Goal: Task Accomplishment & Management: Complete application form

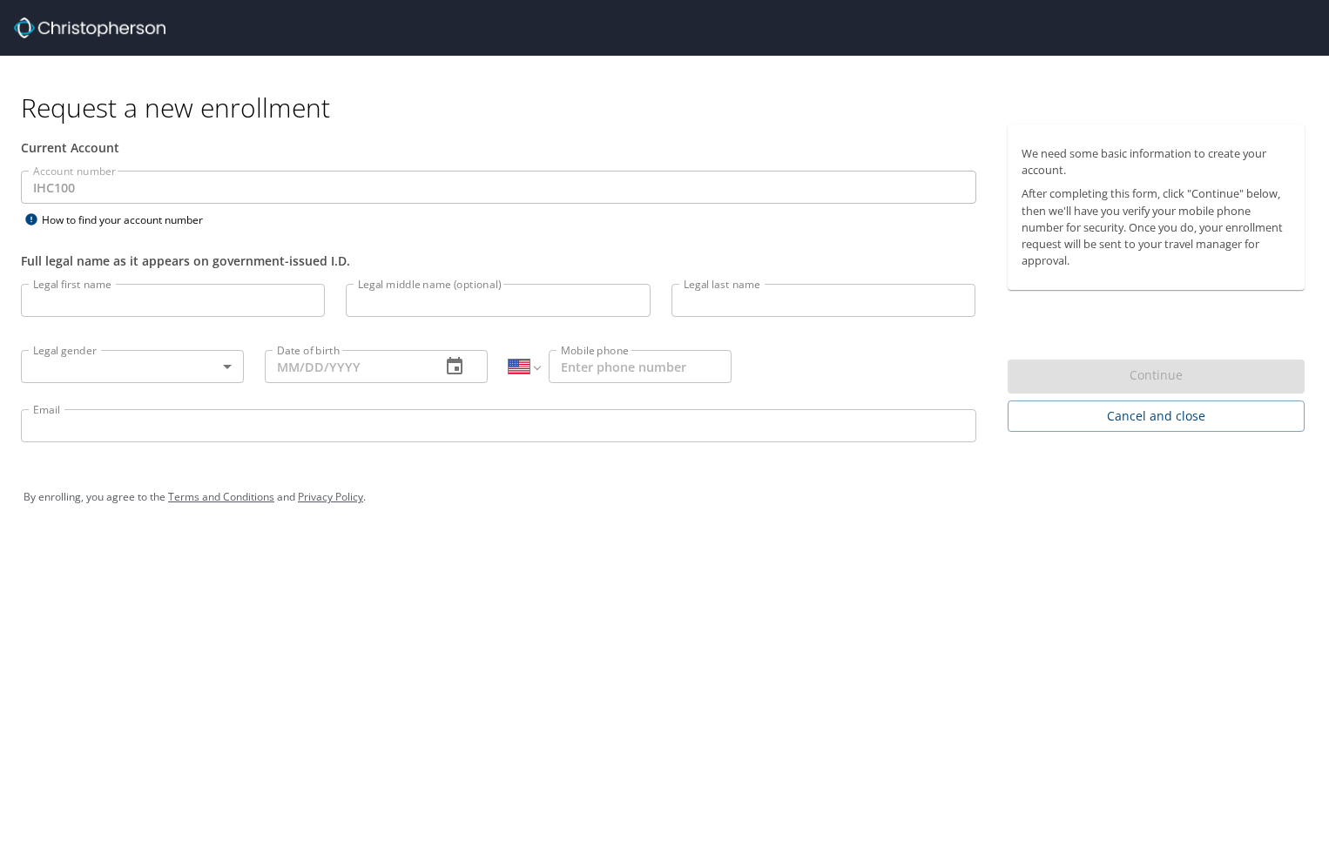
select select "US"
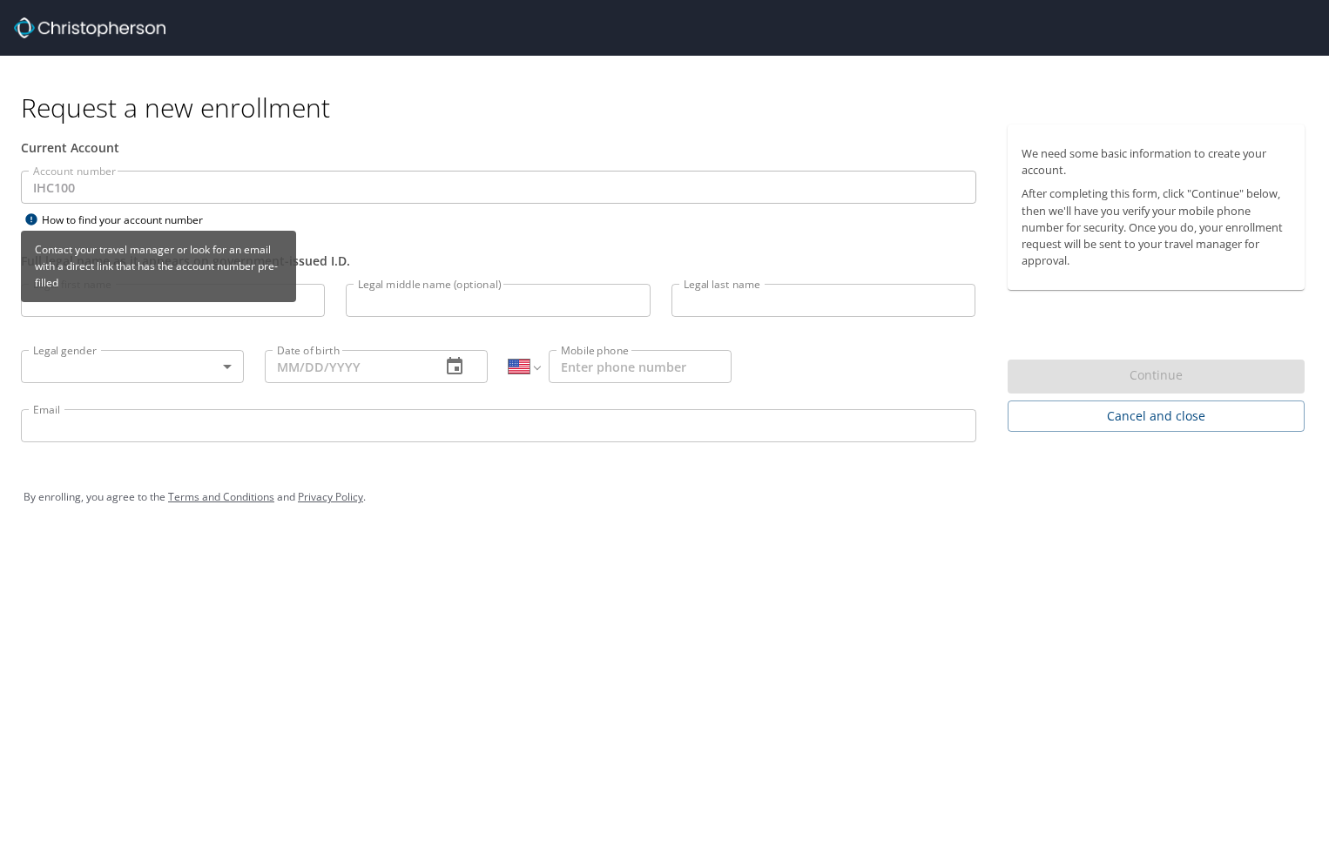
click at [85, 302] on div "Contact your travel manager or look for an email with a direct link that has th…" at bounding box center [158, 273] width 275 height 84
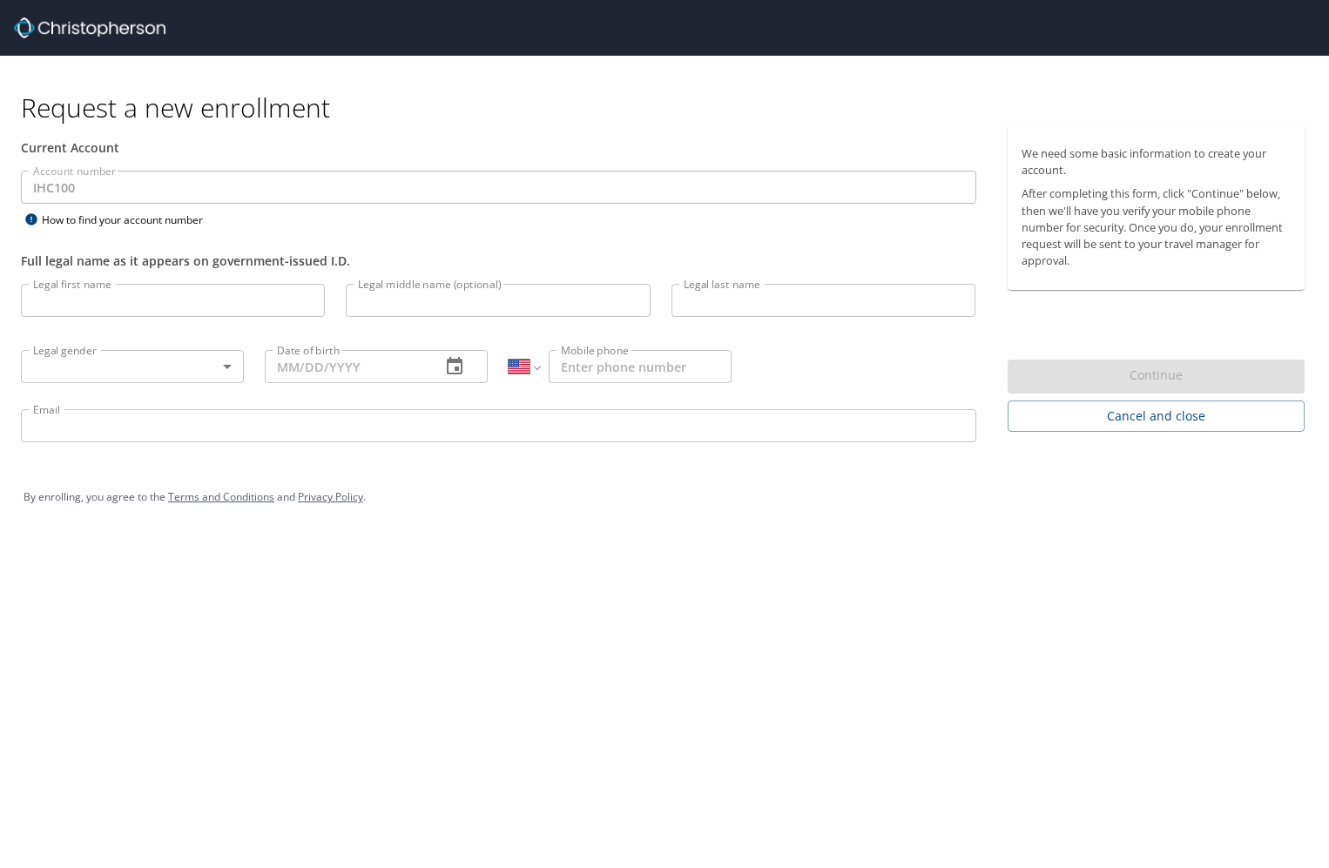
click at [115, 293] on input "Legal first name" at bounding box center [173, 300] width 304 height 33
type input "[PERSON_NAME]"
click at [230, 363] on body "Request a new enrollment Current Account Account number IHC100 Account number H…" at bounding box center [664, 434] width 1329 height 868
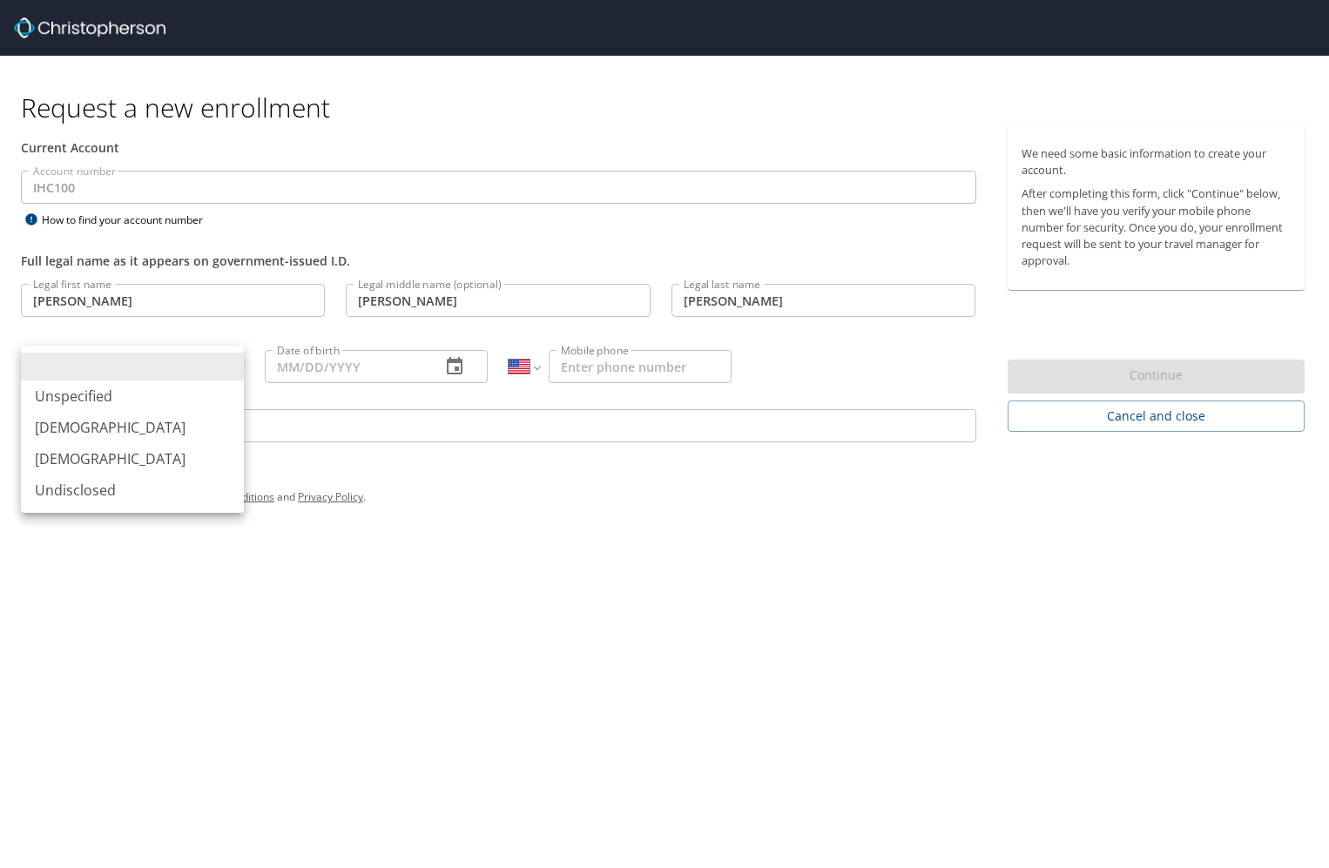
click at [152, 450] on li "[DEMOGRAPHIC_DATA]" at bounding box center [132, 458] width 223 height 31
type input "[DEMOGRAPHIC_DATA]"
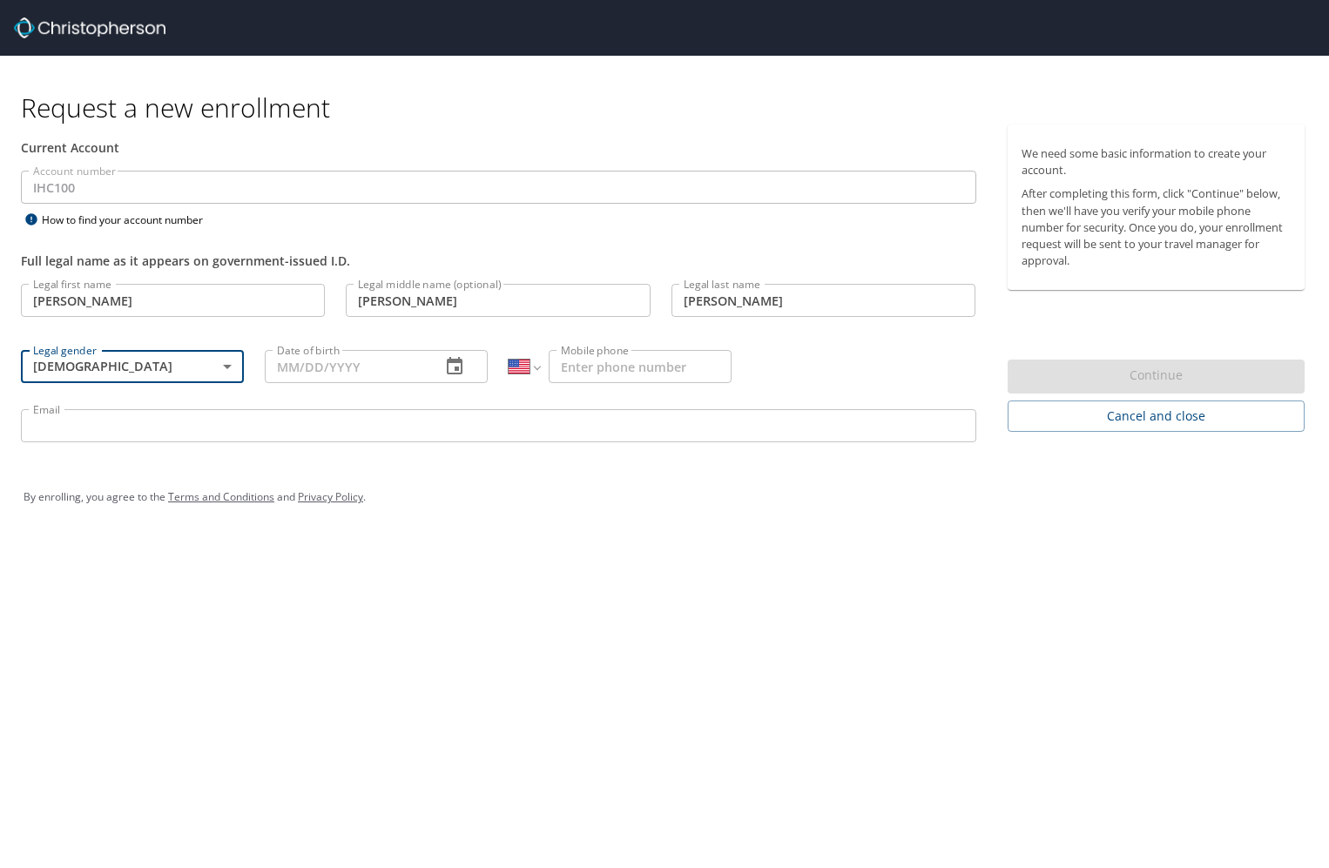
click at [279, 369] on input "Date of birth" at bounding box center [346, 366] width 162 height 33
type input "[DATE]"
click at [568, 367] on input "Mobile phone" at bounding box center [639, 366] width 183 height 33
type input "[PHONE_NUMBER]"
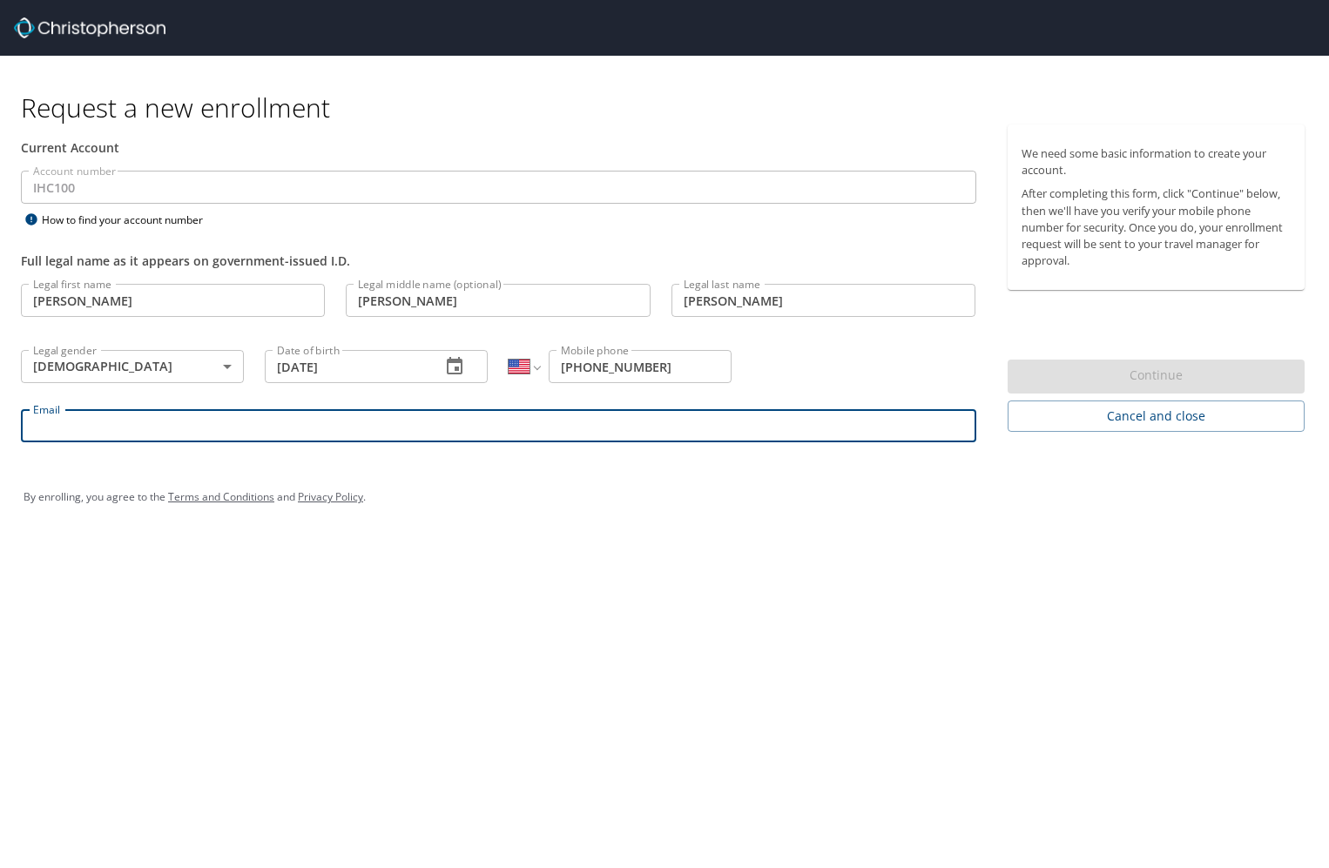
click at [471, 420] on input "Email" at bounding box center [498, 425] width 955 height 33
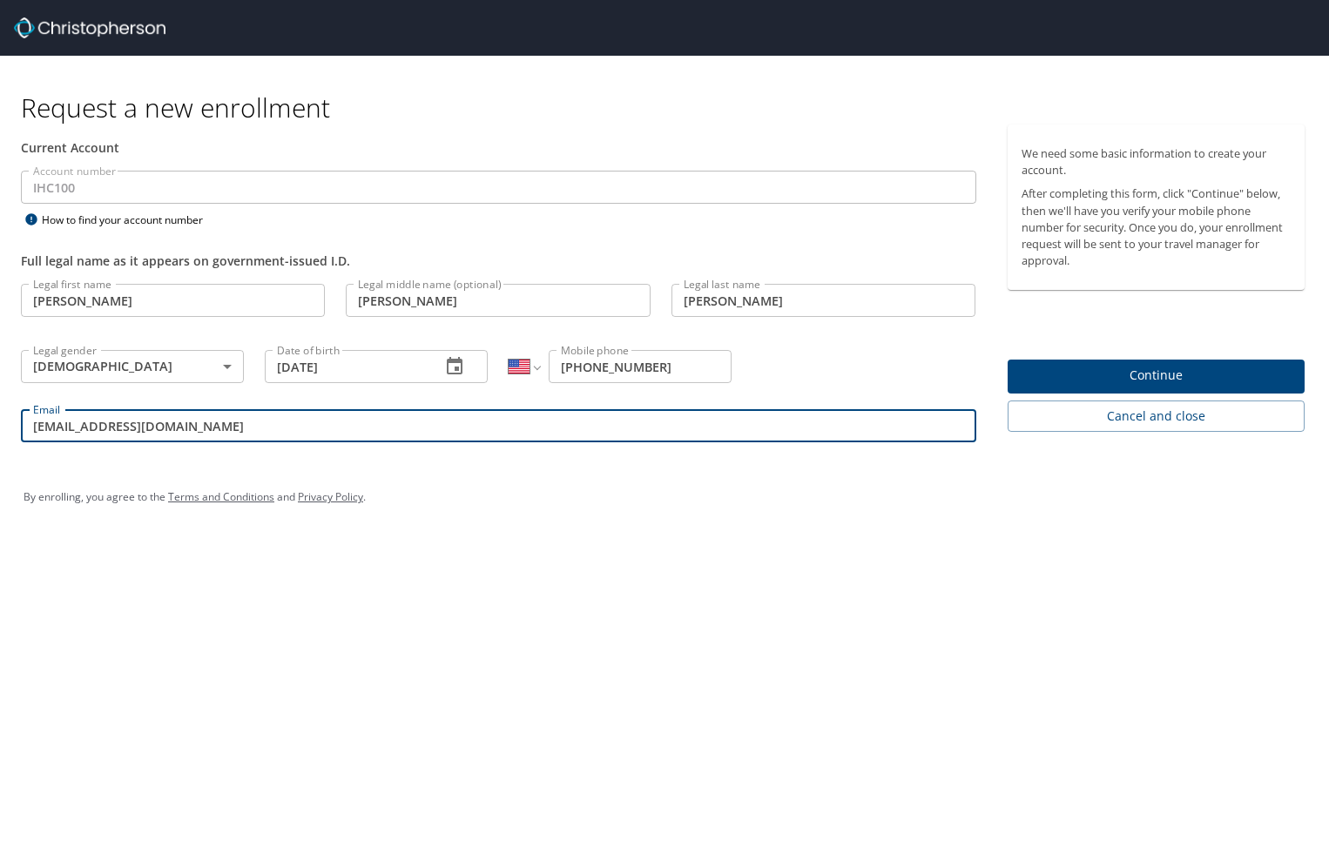
type input "[EMAIL_ADDRESS][DOMAIN_NAME]"
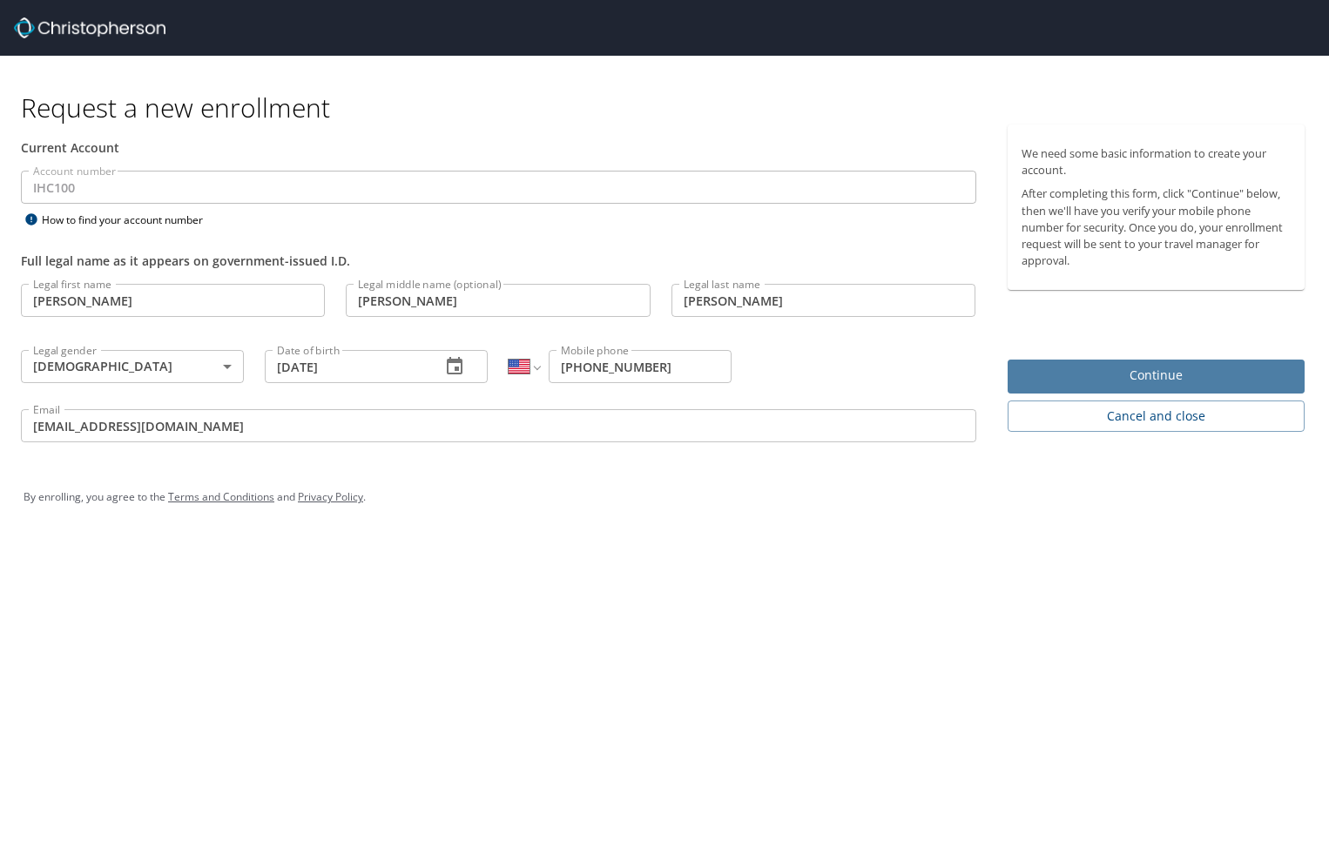
click at [1201, 381] on span "Continue" at bounding box center [1156, 376] width 270 height 22
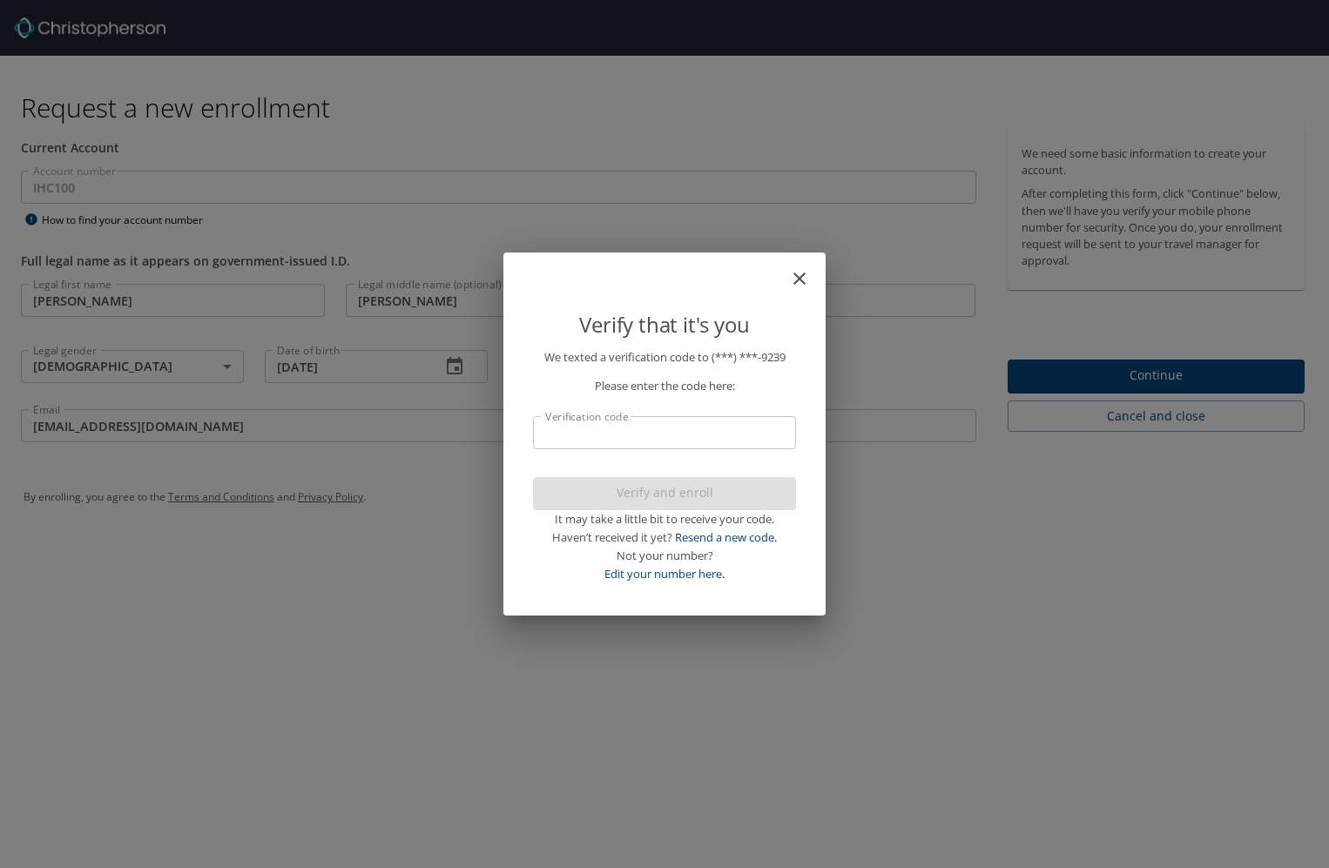
click at [634, 430] on input "Verification code" at bounding box center [664, 432] width 263 height 33
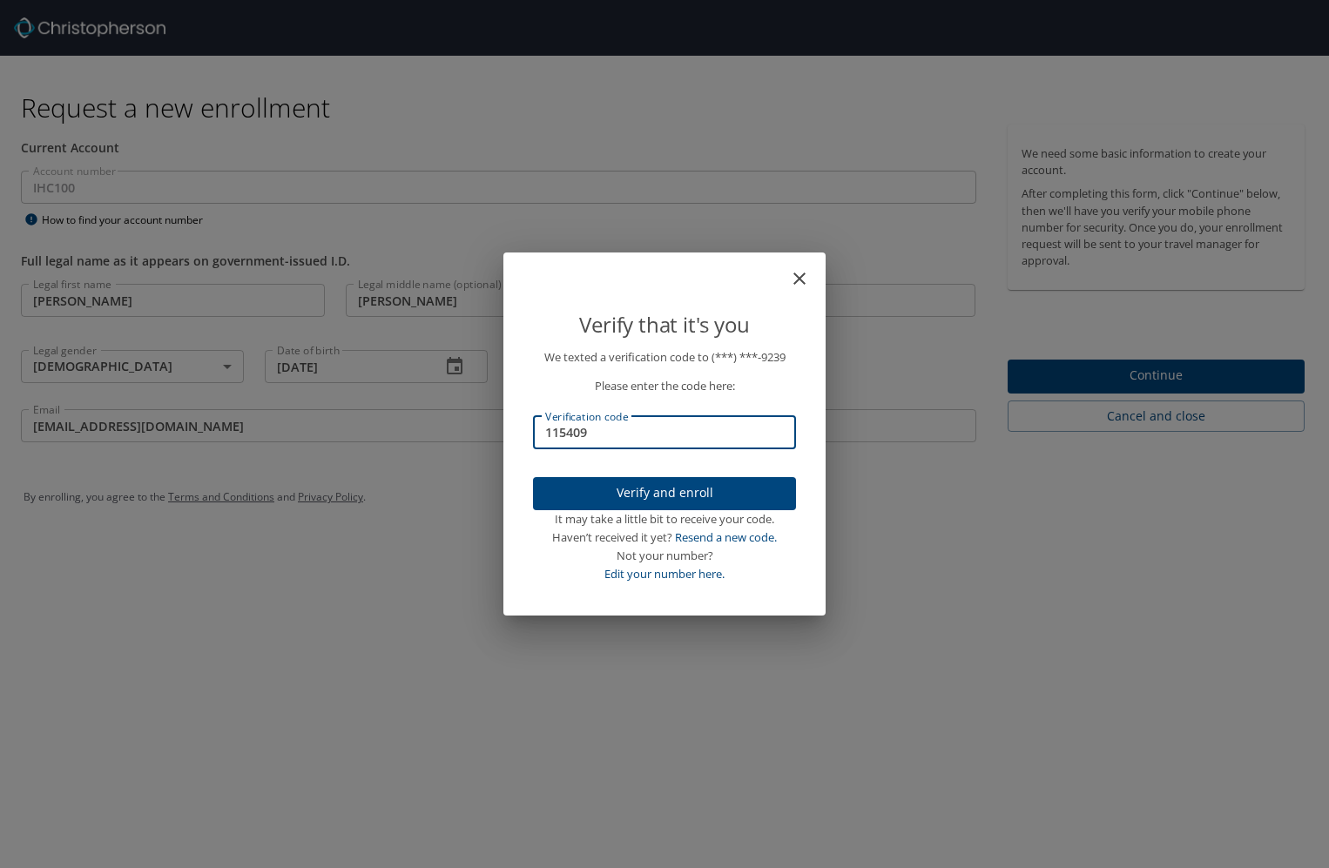
type input "115409"
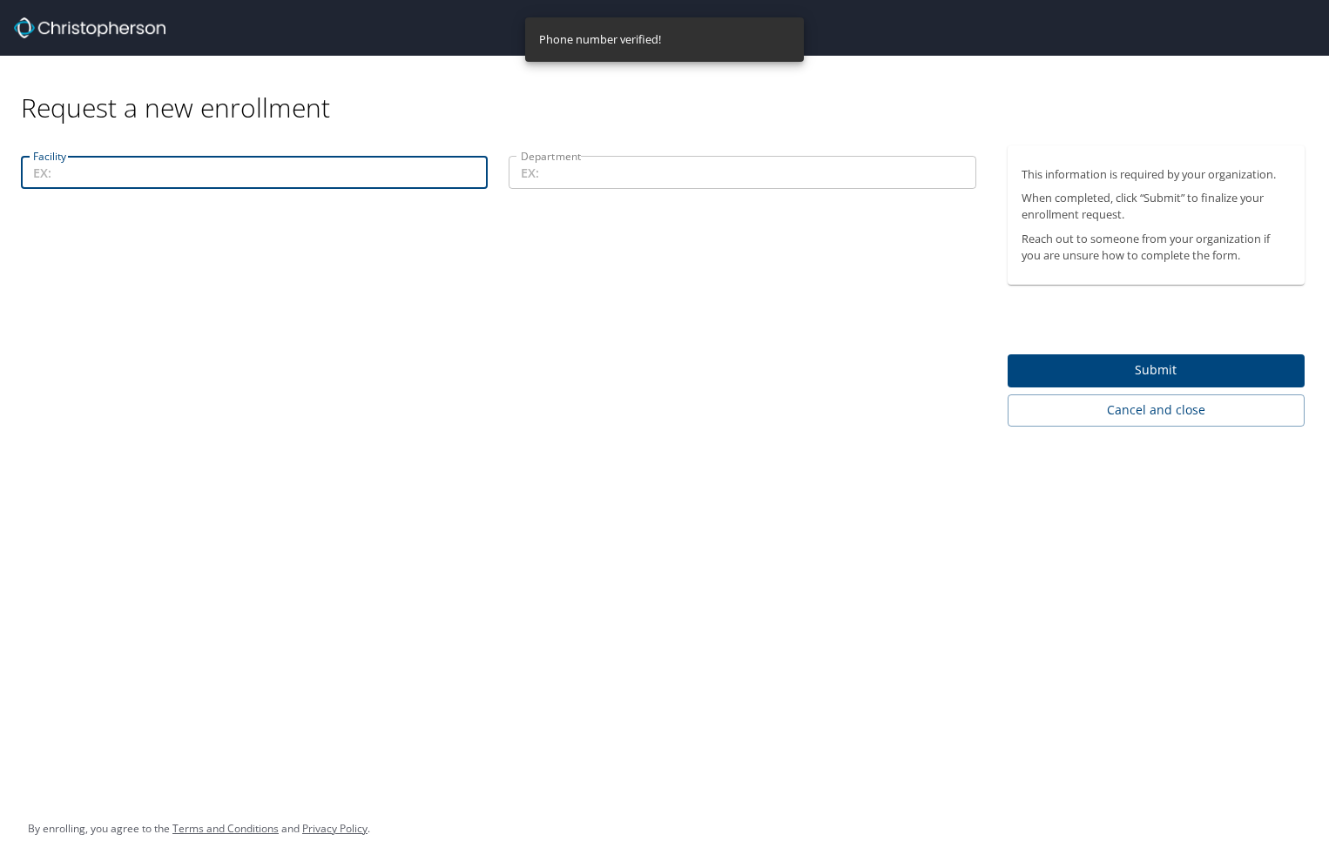
click at [245, 173] on input "Facility" at bounding box center [254, 172] width 467 height 33
type input "TOSH"
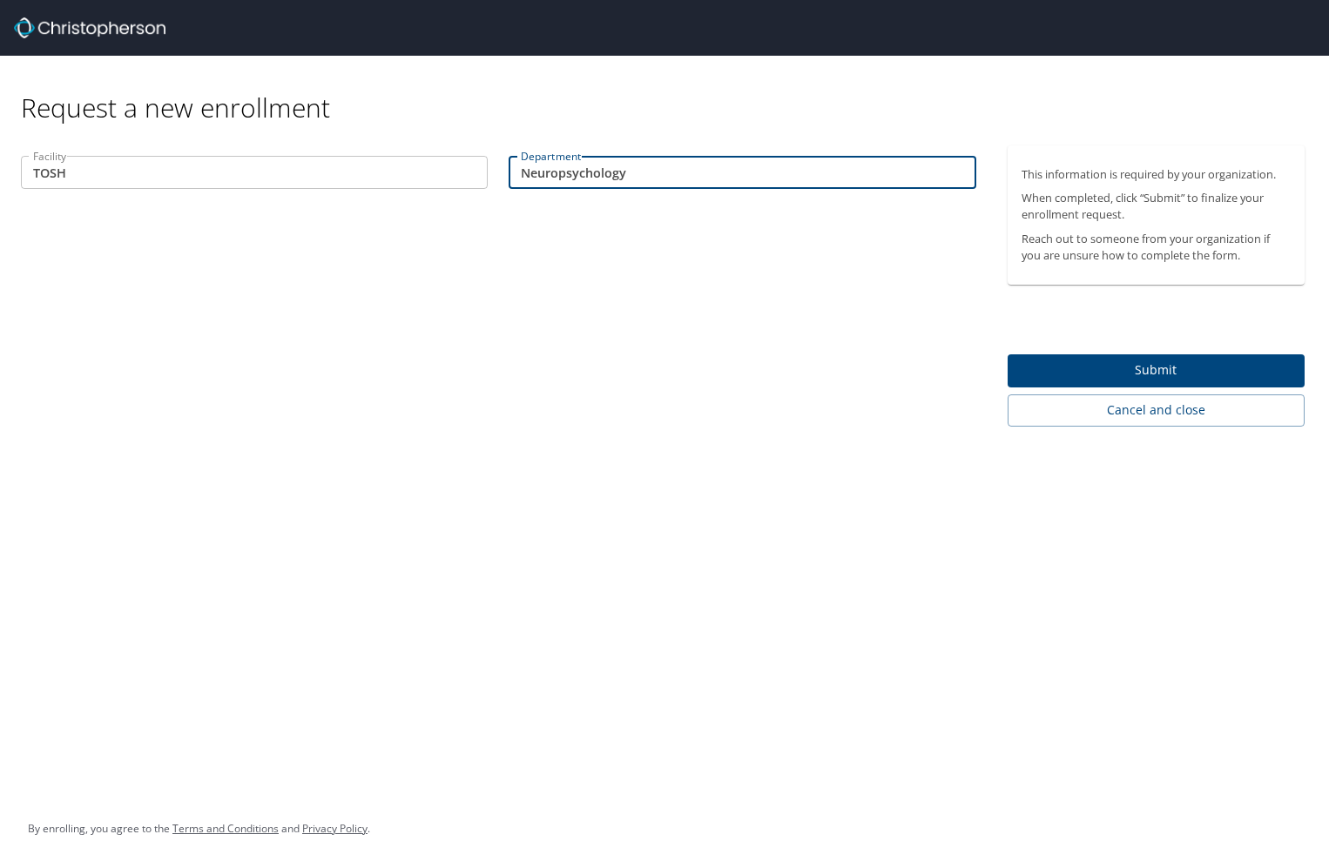
type input "Neuropsychology"
click at [33, 169] on input "TOSH" at bounding box center [254, 172] width 467 height 33
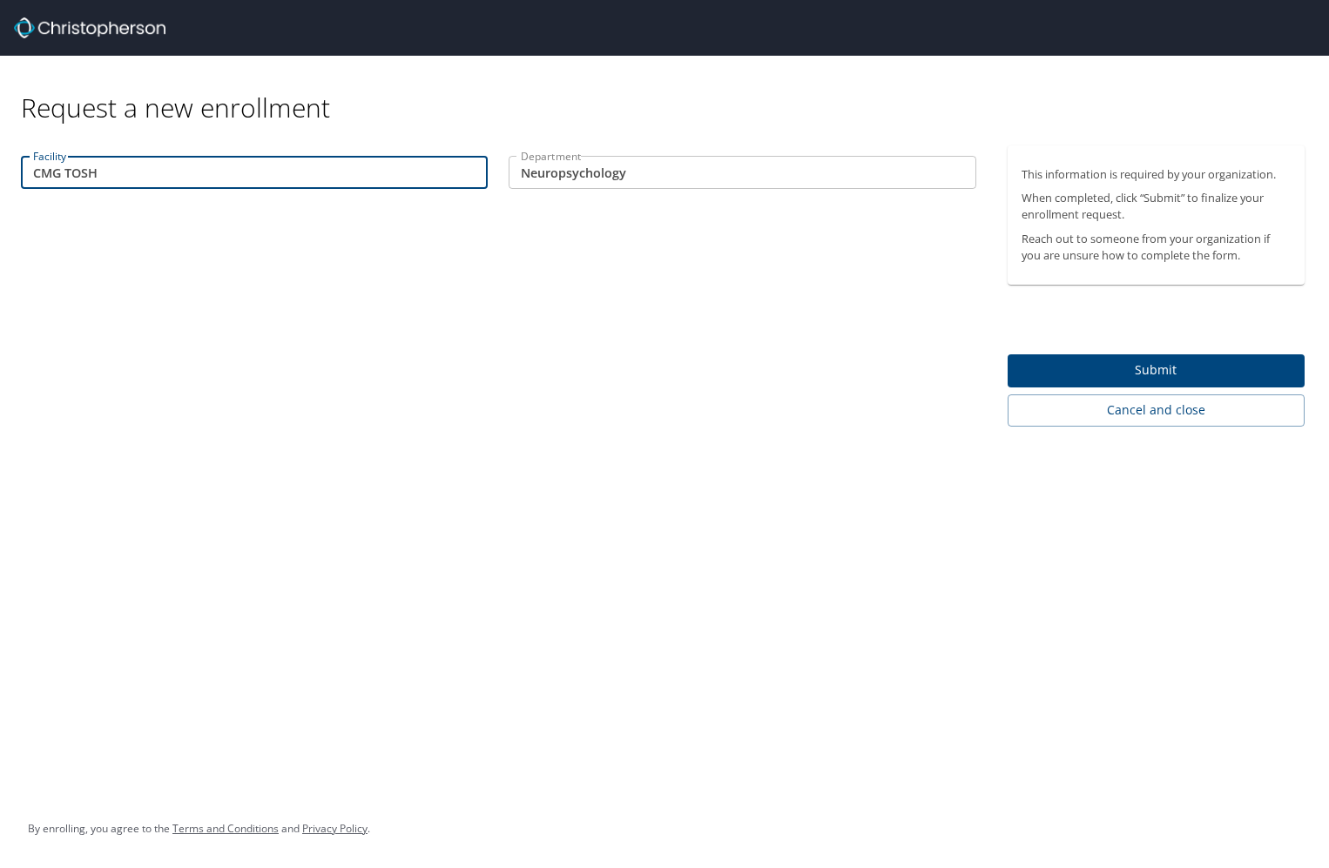
type input "CMG TOSH"
click at [1146, 363] on span "Submit" at bounding box center [1156, 371] width 270 height 22
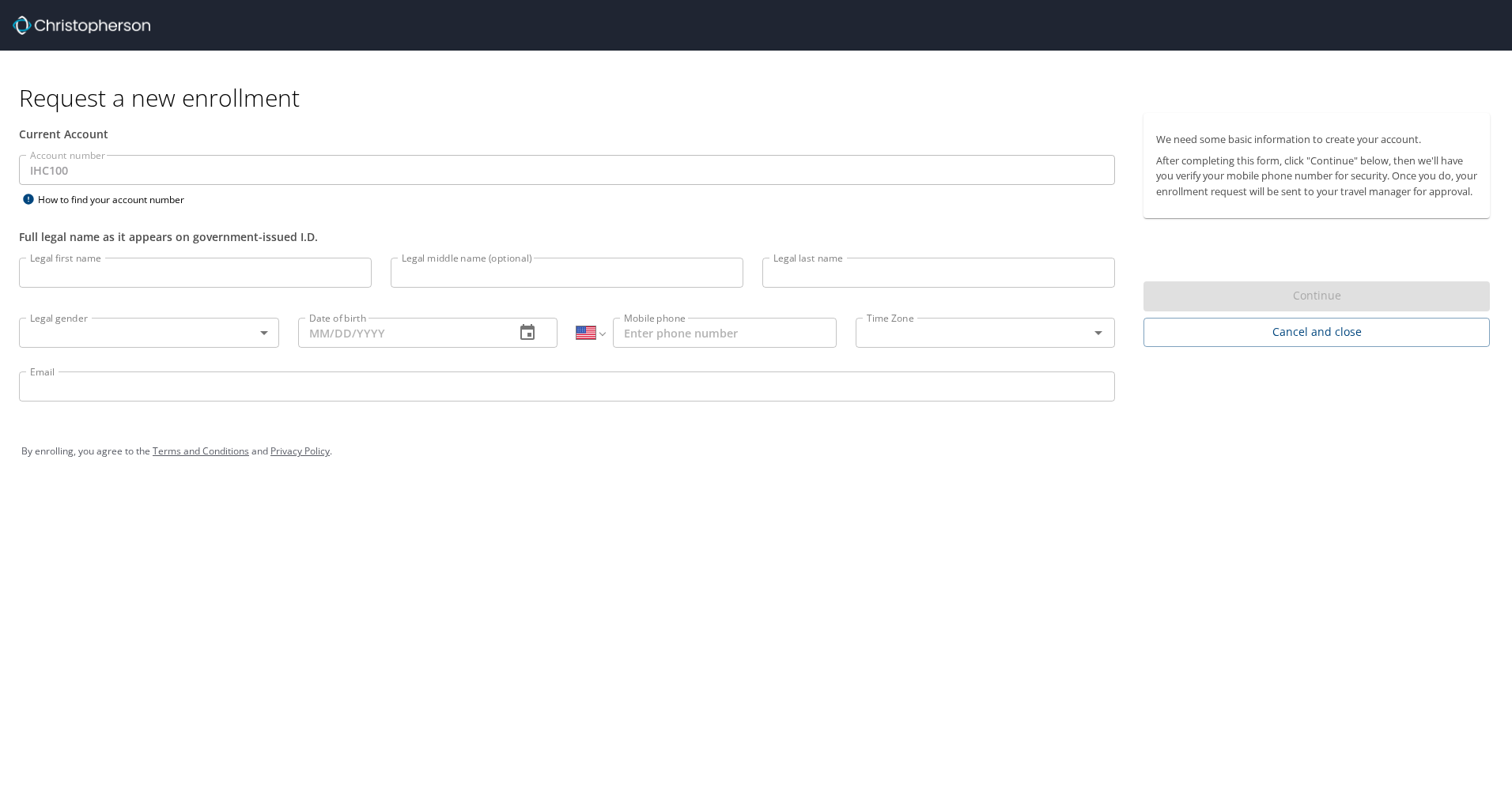
select select "US"
click at [76, 271] on input "Legal first name" at bounding box center [195, 272] width 352 height 30
type input "[PERSON_NAME]"
type input "l"
type input "[PERSON_NAME]"
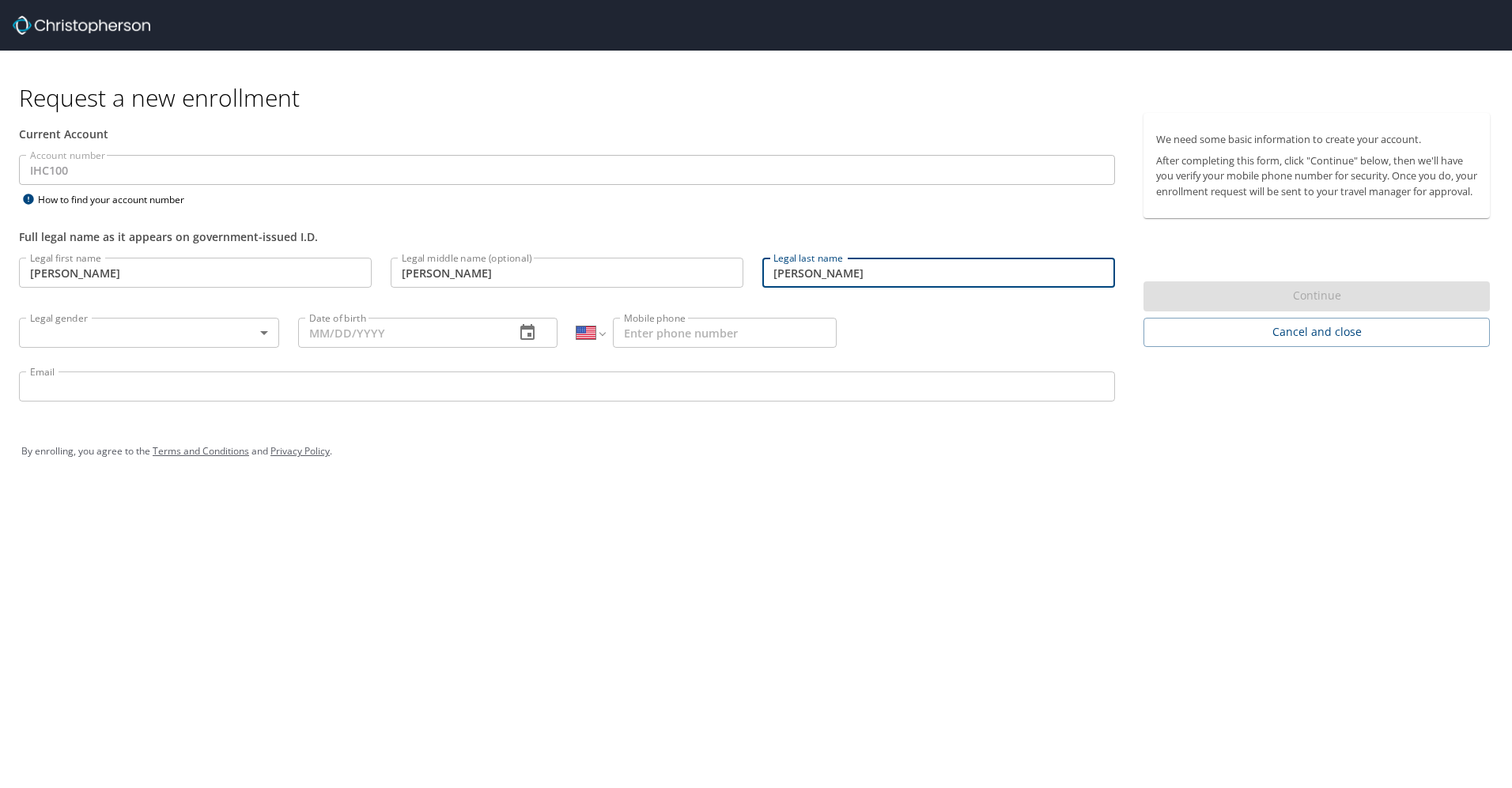
type input "[PERSON_NAME]"
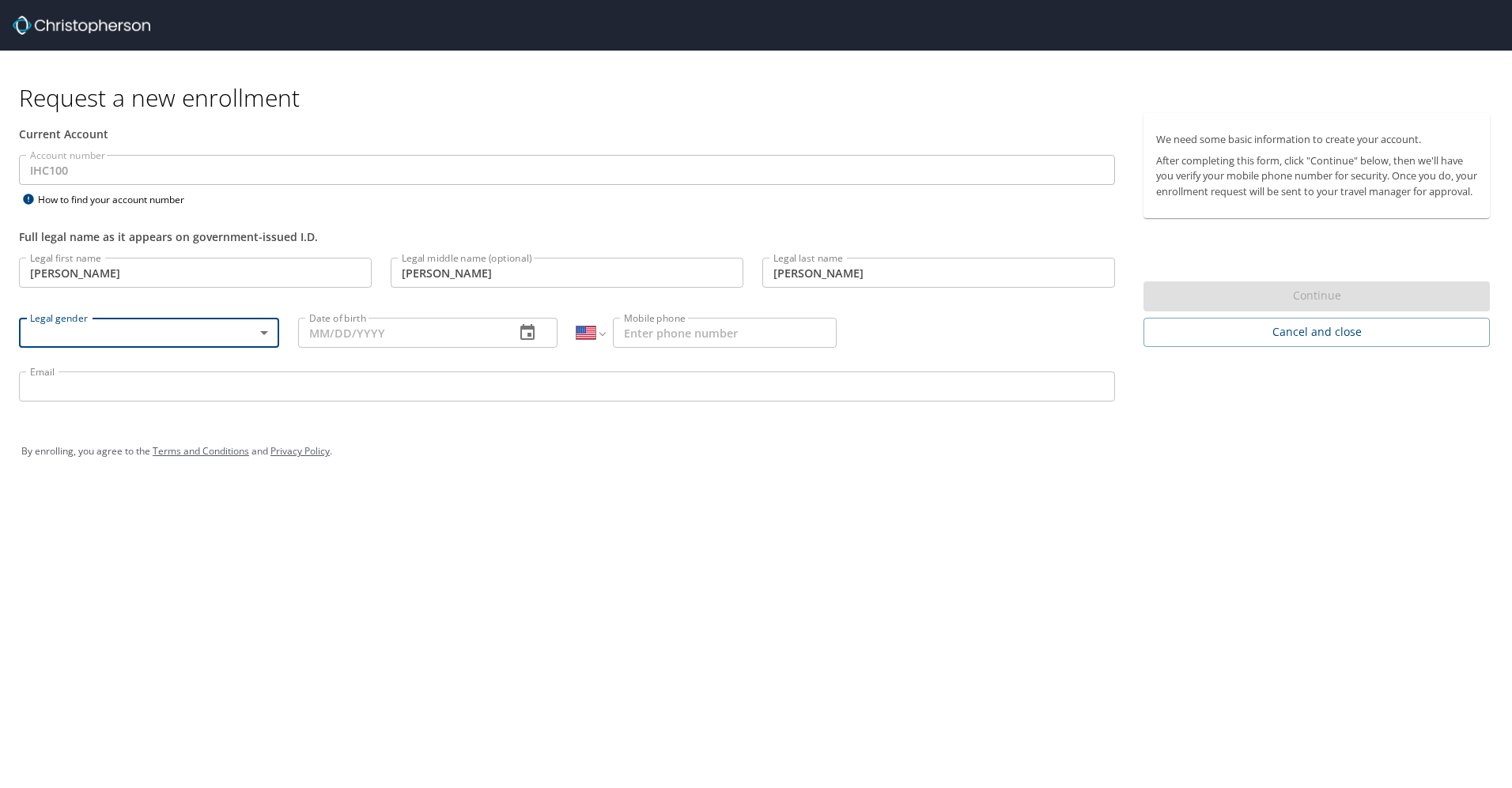
click at [259, 331] on body "Request a new enrollment Current Account Account number IHC100 Account number H…" at bounding box center [756, 394] width 1512 height 788
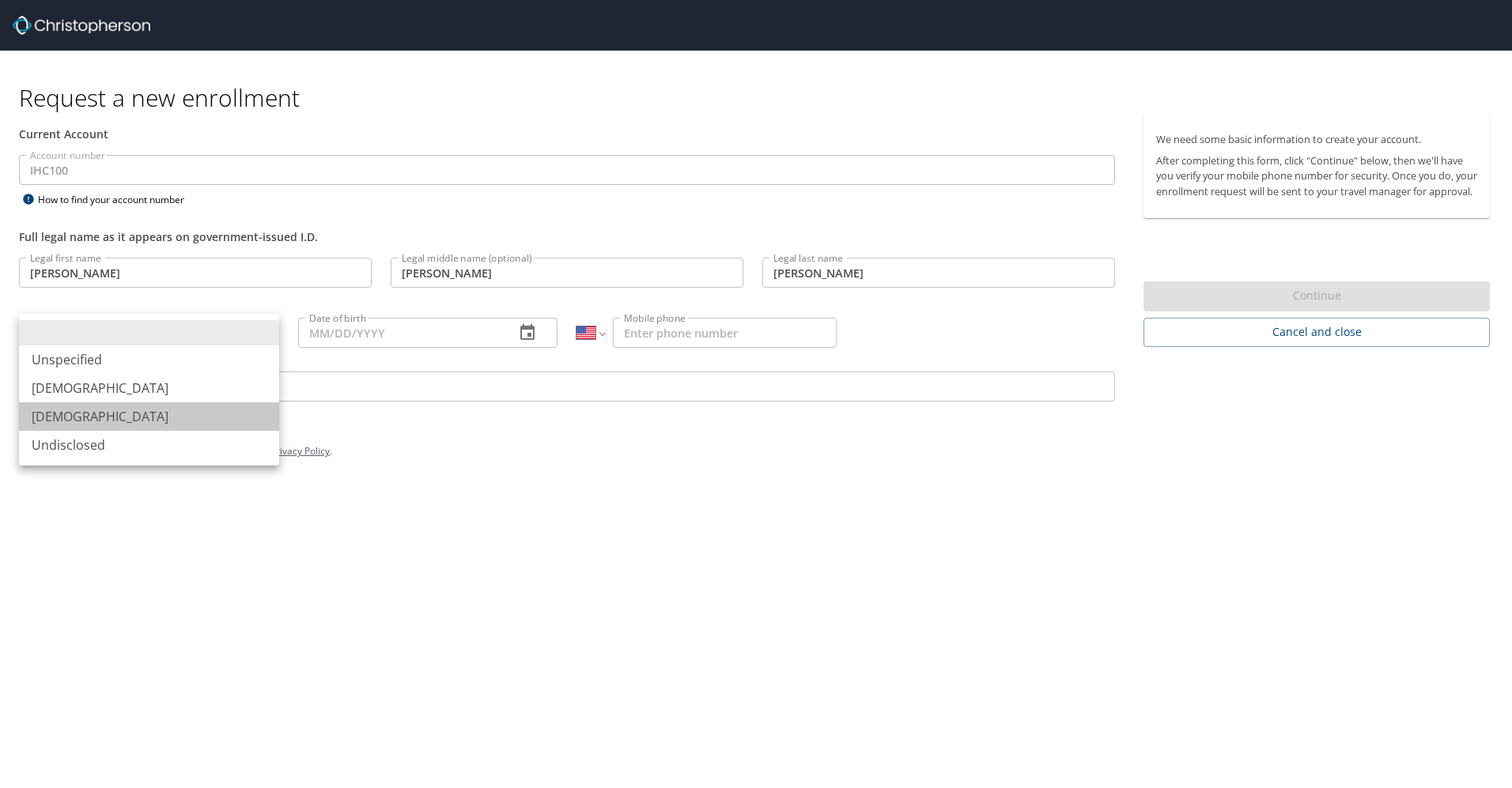
click at [184, 406] on li "[DEMOGRAPHIC_DATA]" at bounding box center [149, 416] width 260 height 28
type input "[DEMOGRAPHIC_DATA]"
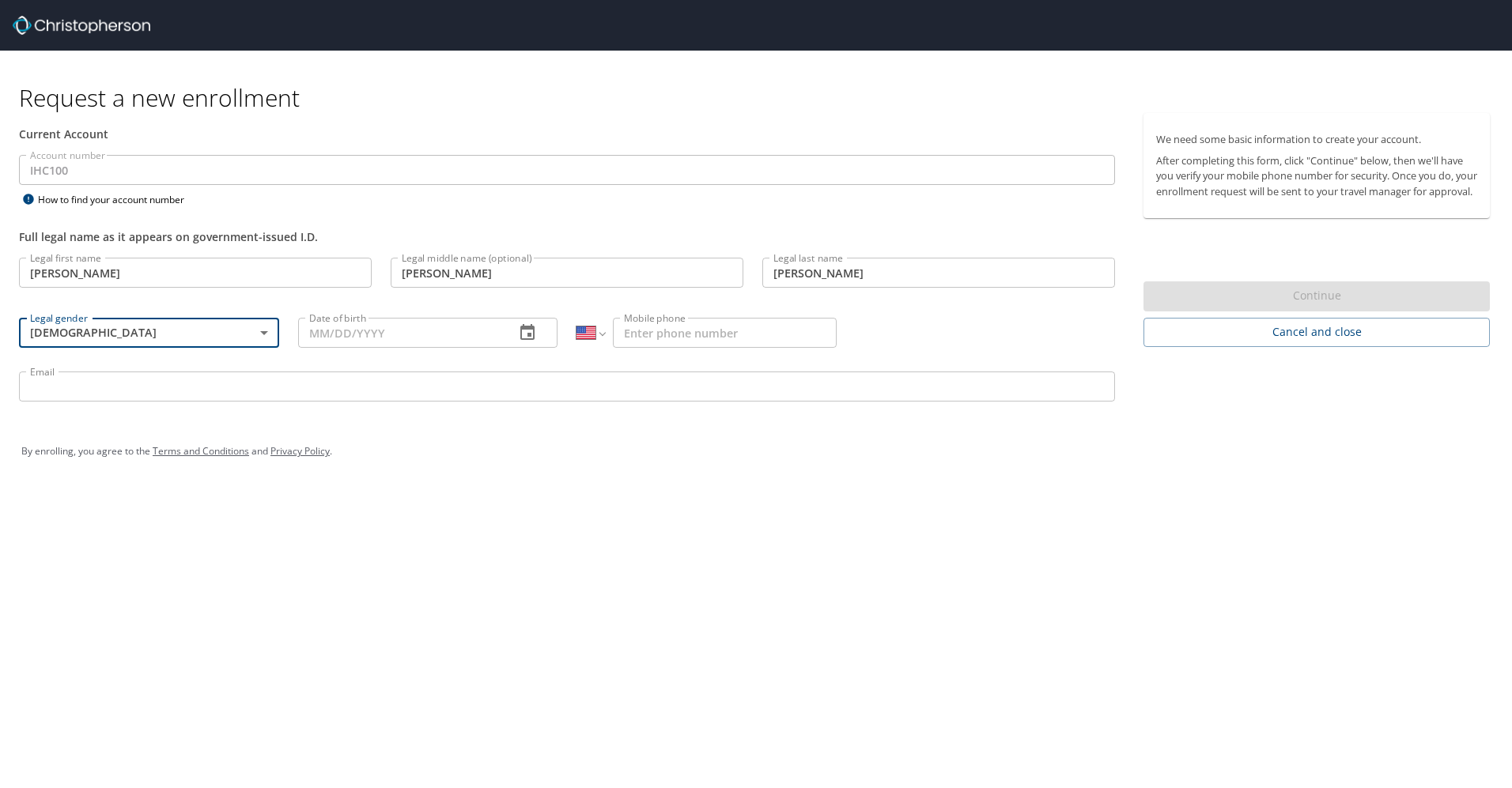
click at [333, 331] on input "Date of birth" at bounding box center [400, 332] width 204 height 30
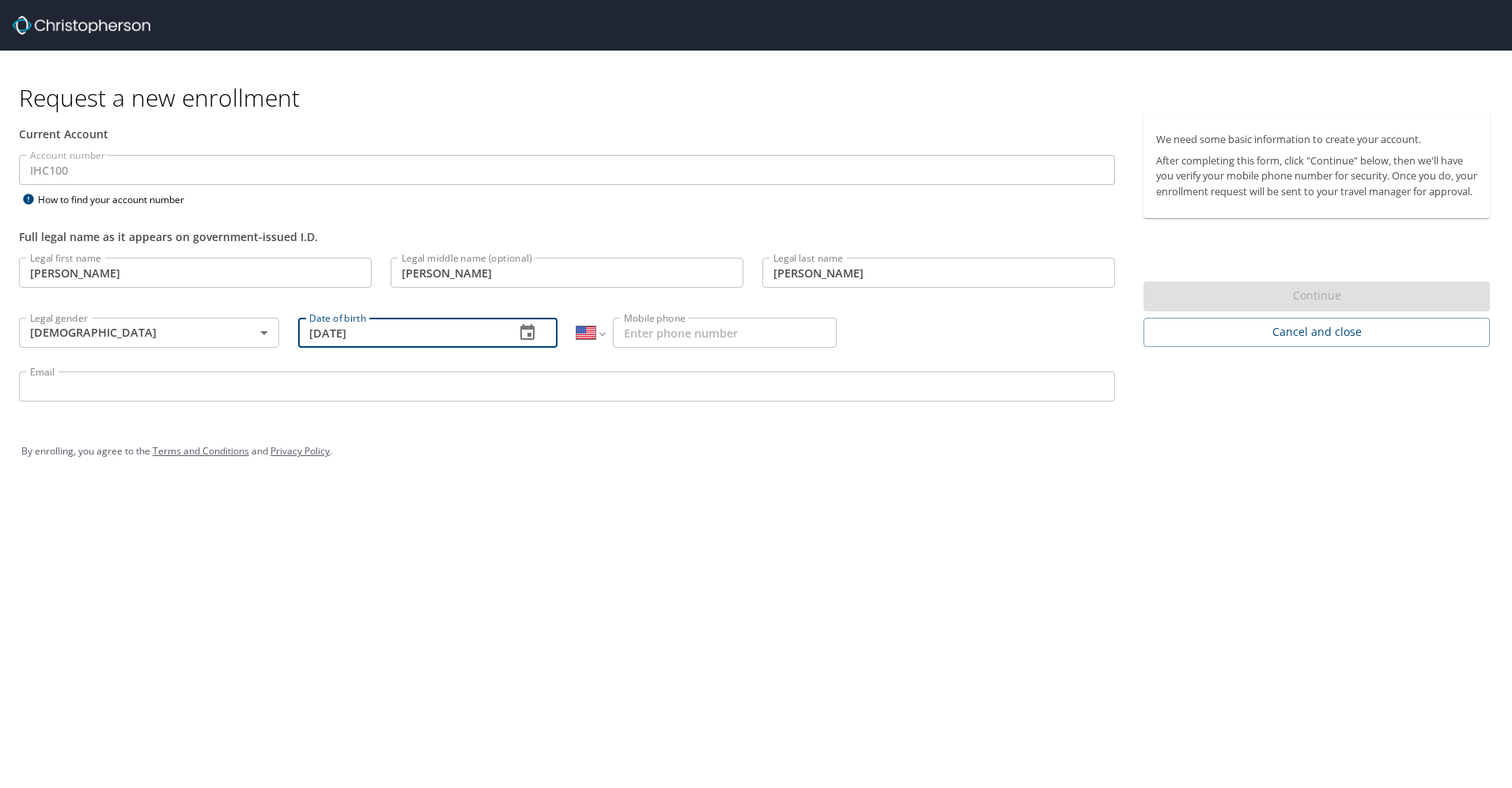
type input "[DATE]"
click at [726, 326] on input "Mobile phone" at bounding box center [725, 332] width 223 height 30
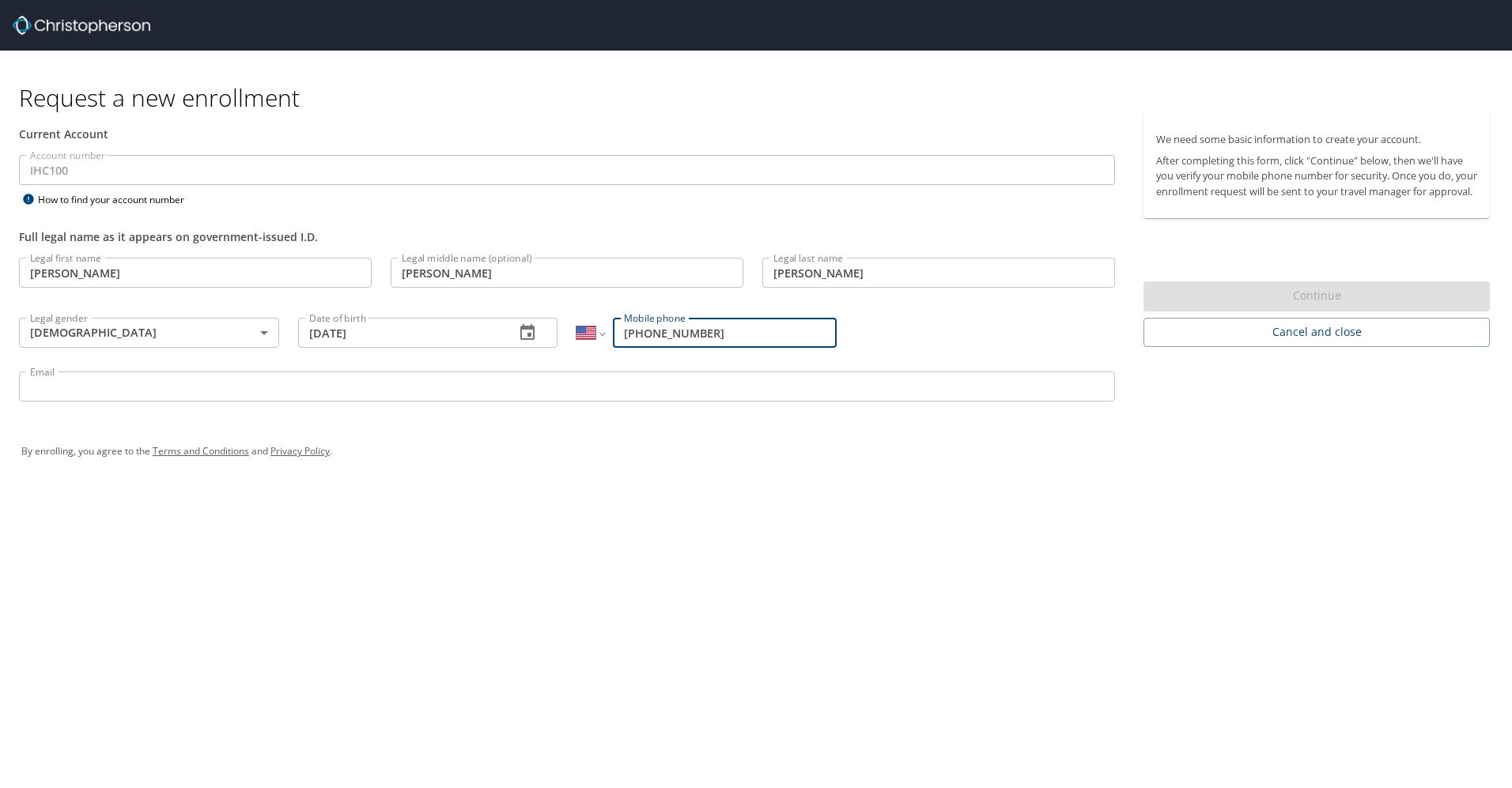
type input "[PHONE_NUMBER]"
click at [501, 374] on input "Email" at bounding box center [567, 386] width 1096 height 30
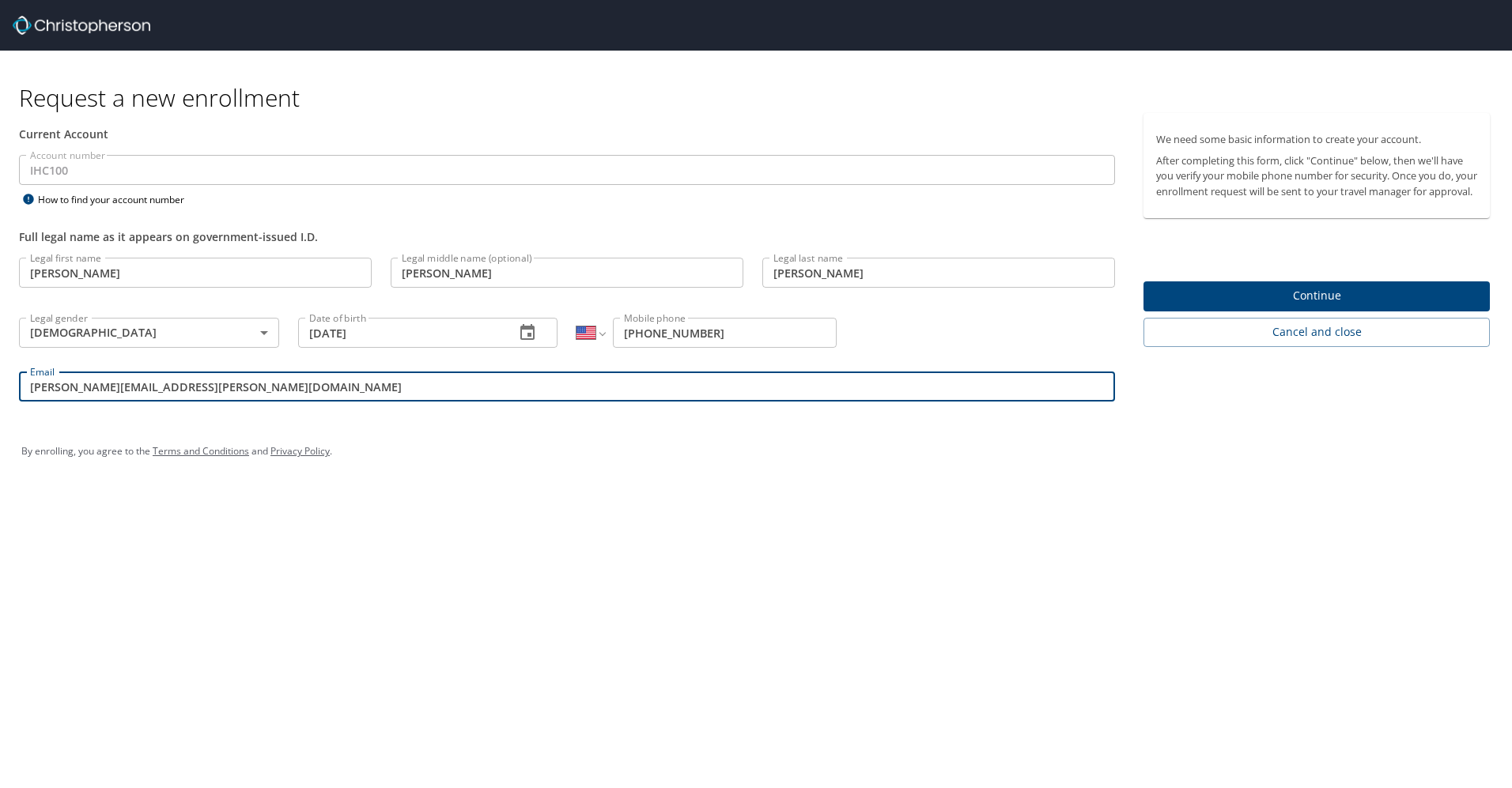
type input "jill.moore@imail.org"
click at [1352, 306] on span "Continue" at bounding box center [1316, 296] width 321 height 20
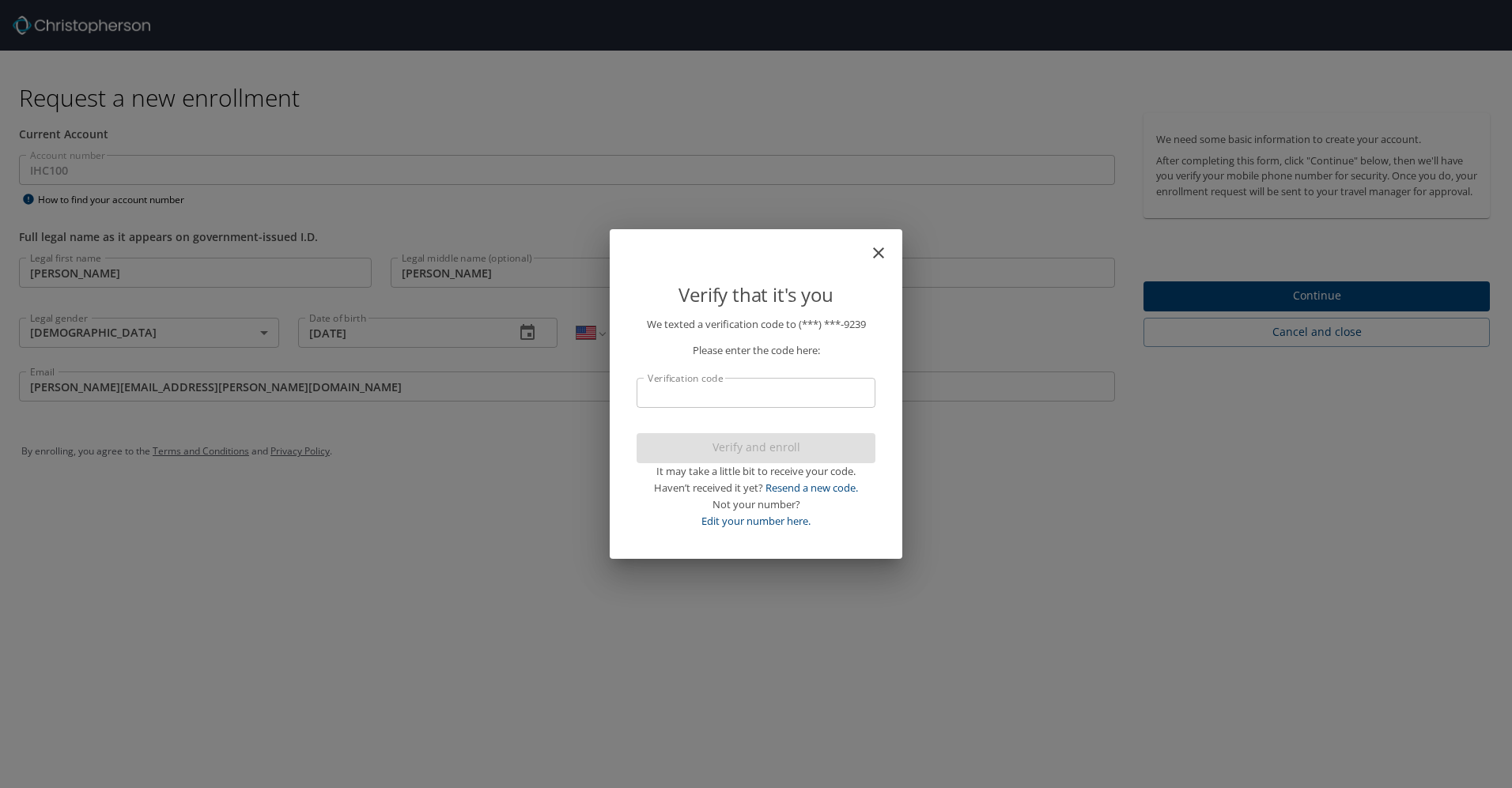
click at [724, 394] on input "Verification code" at bounding box center [756, 392] width 239 height 30
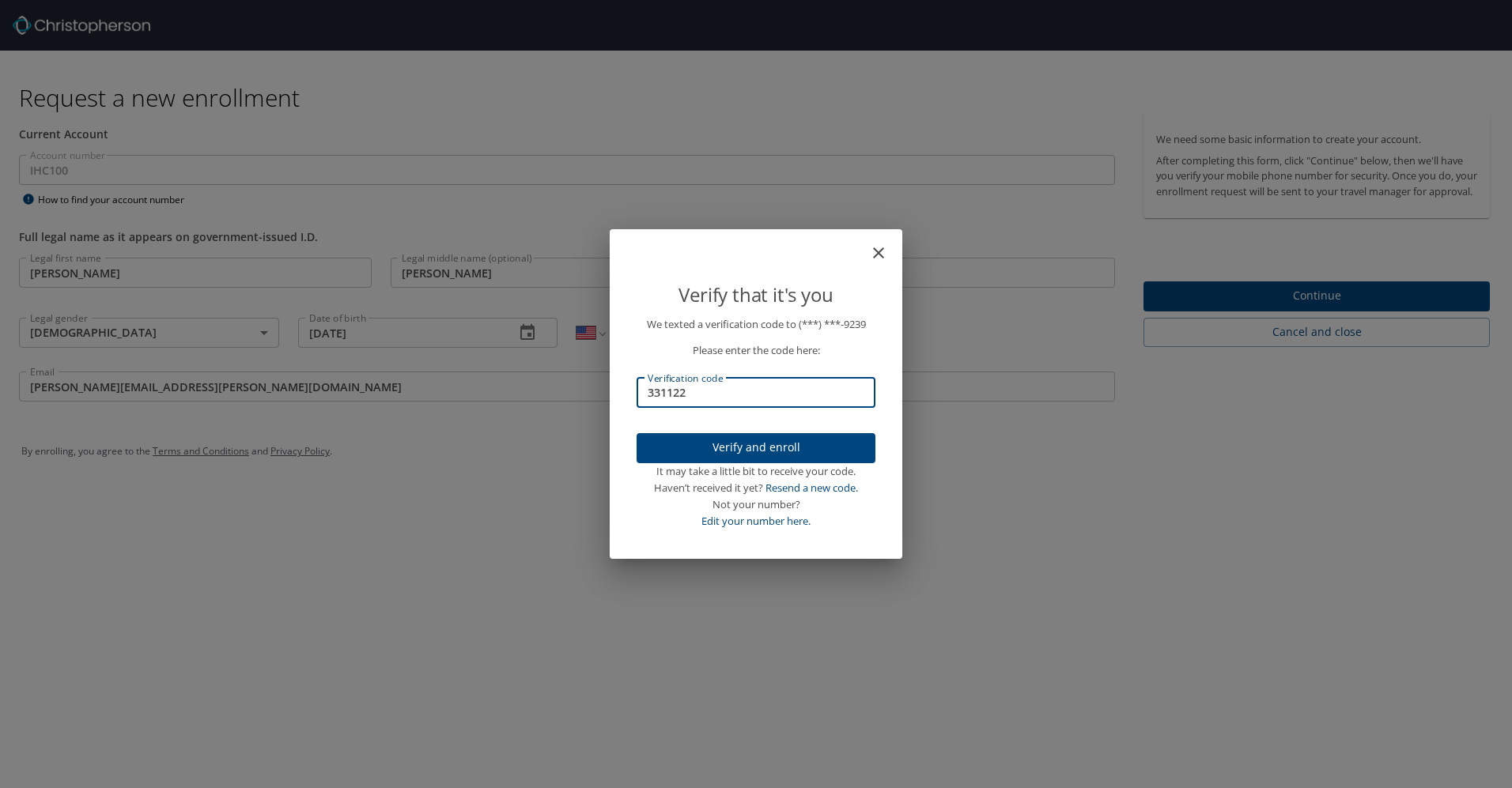
type input "331122"
click at [751, 446] on span "Verify and enroll" at bounding box center [756, 448] width 213 height 20
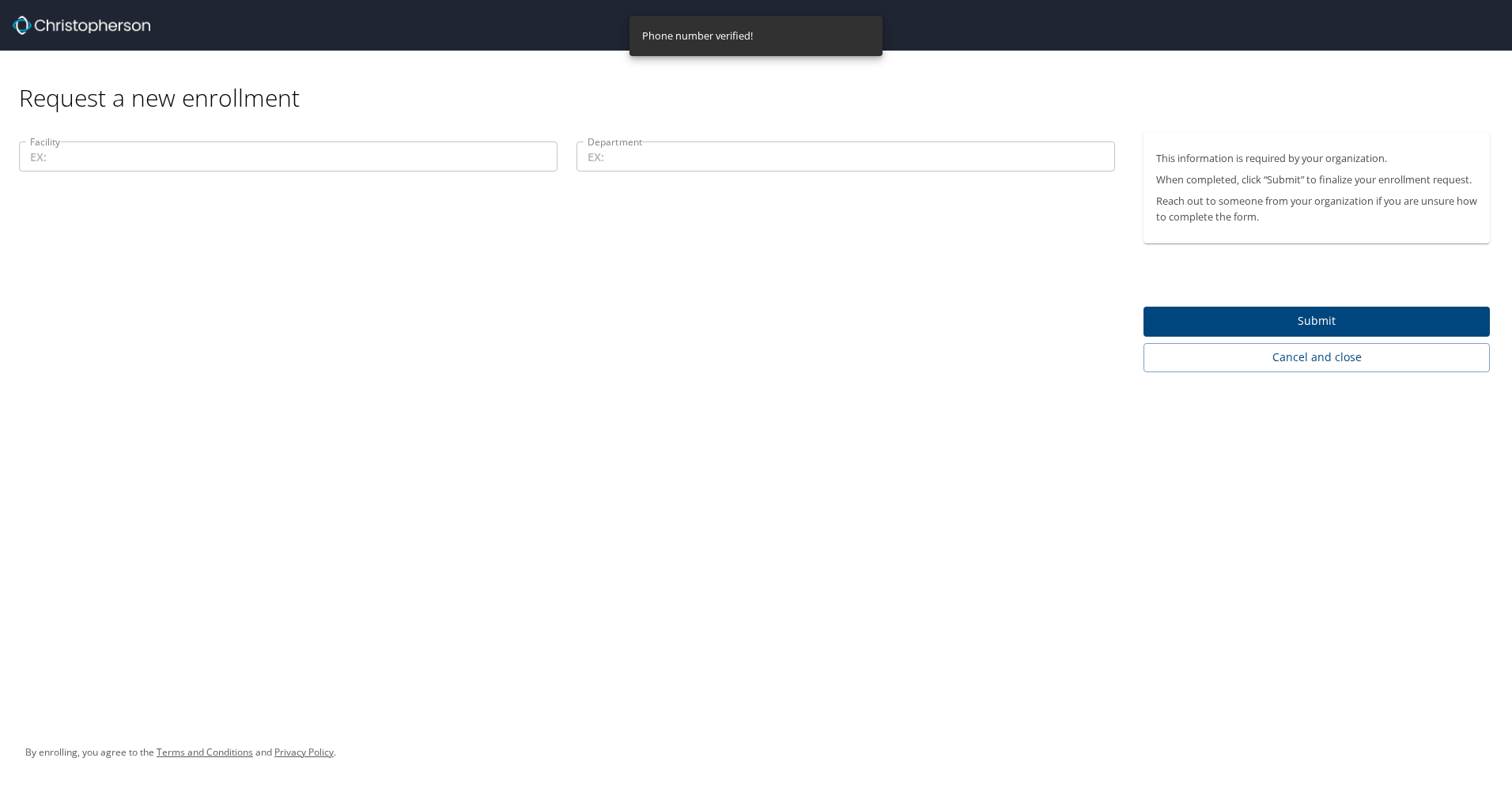
click at [382, 153] on input "Facility" at bounding box center [288, 156] width 539 height 30
drag, startPoint x: 272, startPoint y: 376, endPoint x: 272, endPoint y: 336, distance: 40.0
click at [272, 376] on div "Request a new enrollment Facility CMG Facility Department Department This infor…" at bounding box center [756, 394] width 1512 height 788
click at [179, 157] on input "CMG" at bounding box center [288, 156] width 539 height 30
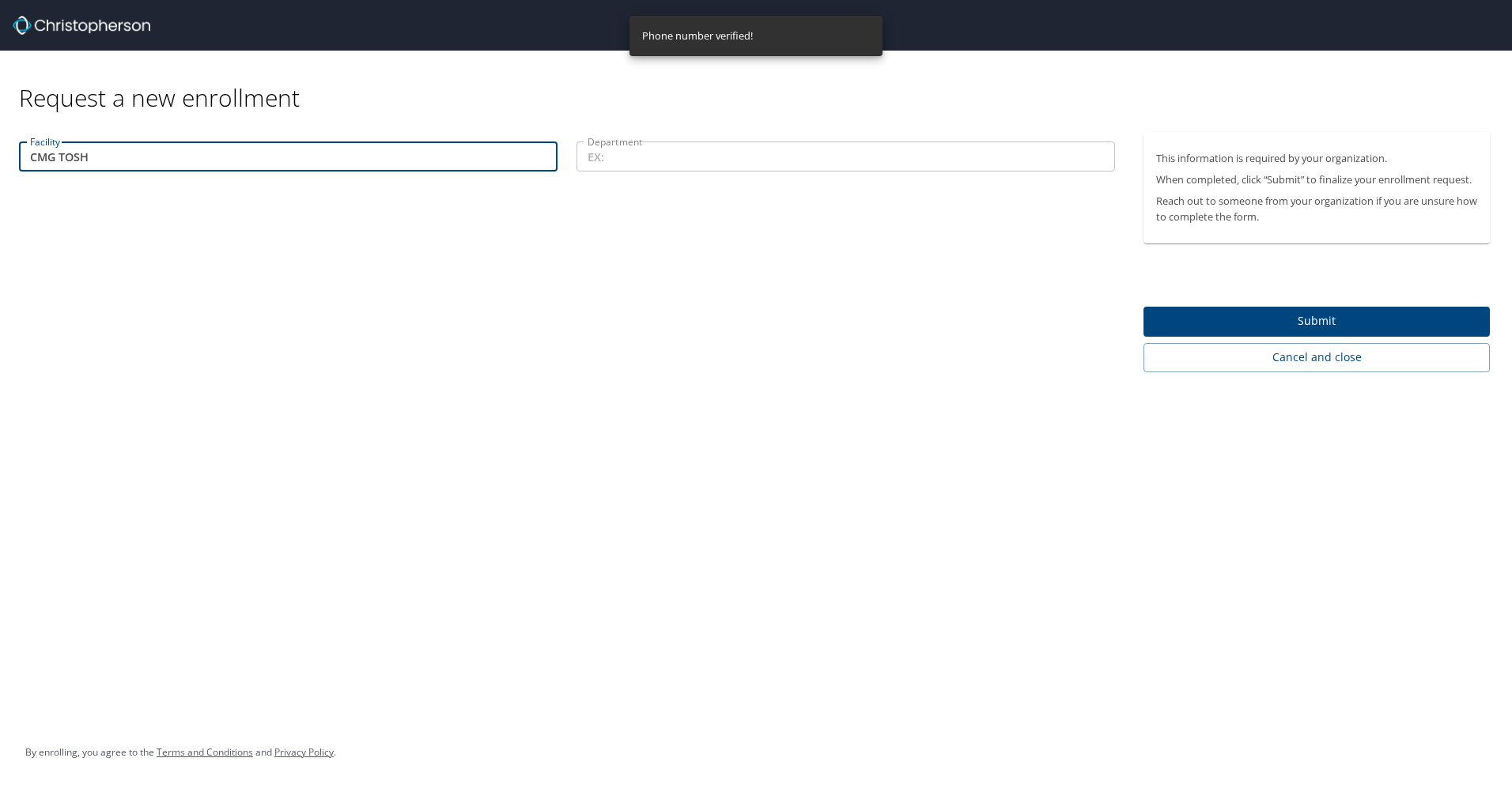
type input "CMG TOSH"
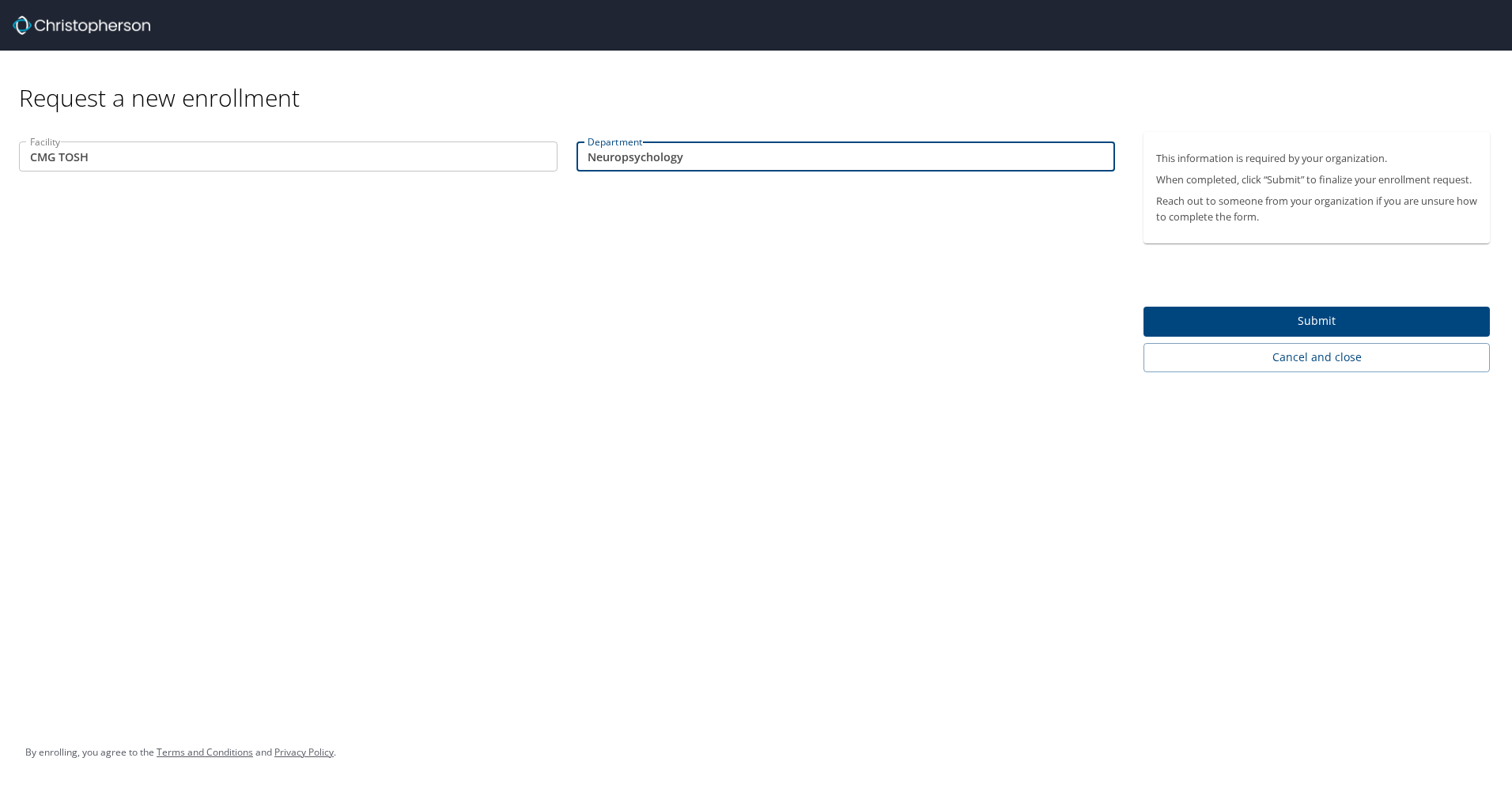
type input "Neuropsychology"
click at [1349, 311] on span "Submit" at bounding box center [1316, 321] width 321 height 20
